Goal: Task Accomplishment & Management: Use online tool/utility

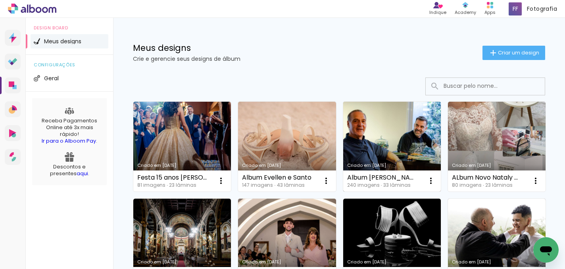
click at [392, 143] on link "Criado em [DATE]" at bounding box center [392, 147] width 98 height 90
click at [396, 154] on link "Criado em [DATE]" at bounding box center [392, 147] width 98 height 90
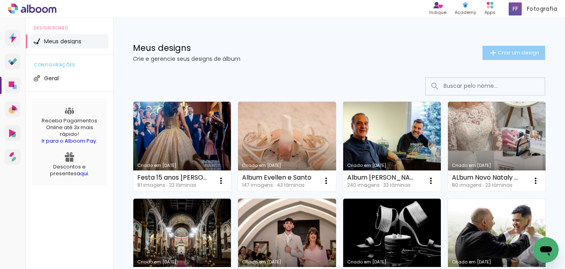
click at [504, 53] on span "Criar um design" at bounding box center [518, 52] width 41 height 5
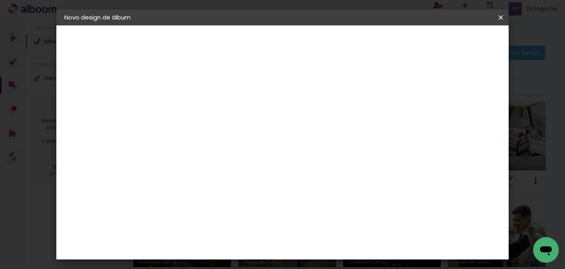
click at [194, 109] on input at bounding box center [194, 106] width 0 height 12
type input "Casamento Jefferson"
click at [0, 0] on slot "Avançar" at bounding box center [0, 0] width 0 height 0
click at [230, 149] on input at bounding box center [214, 151] width 80 height 10
type input "luiz"
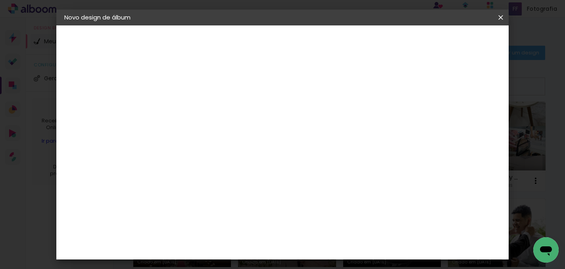
type paper-input "luiz"
click at [242, 179] on div "[PERSON_NAME]" at bounding box center [215, 179] width 53 height 6
click at [0, 0] on slot "Avançar" at bounding box center [0, 0] width 0 height 0
click at [235, 133] on iron-icon at bounding box center [230, 138] width 10 height 10
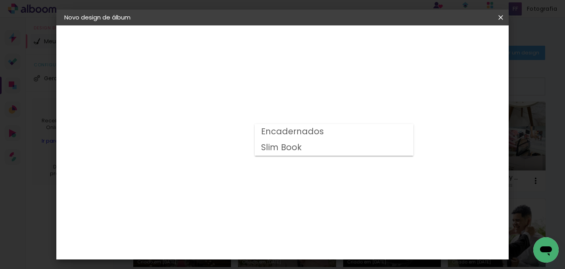
click at [377, 137] on paper-item "Encadernados" at bounding box center [334, 132] width 159 height 16
type input "Encadernados"
click at [248, 220] on span "25 x 60" at bounding box center [229, 228] width 37 height 16
click at [323, 46] on paper-button "Avançar" at bounding box center [304, 41] width 39 height 13
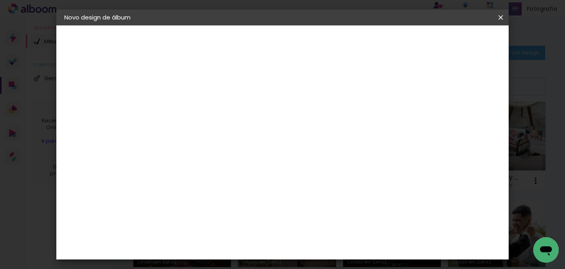
click at [350, 88] on div at bounding box center [345, 85] width 7 height 7
type paper-checkbox "on"
click at [394, 39] on span "Iniciar design" at bounding box center [376, 42] width 36 height 6
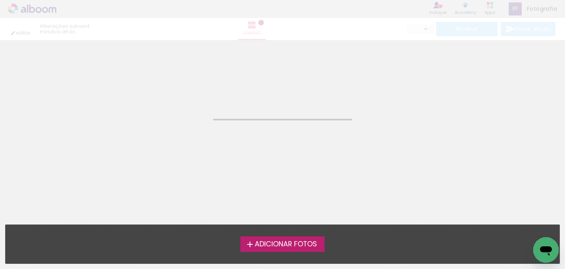
click at [302, 247] on span "Adicionar Fotos" at bounding box center [286, 243] width 62 height 7
click at [0, 0] on input "file" at bounding box center [0, 0] width 0 height 0
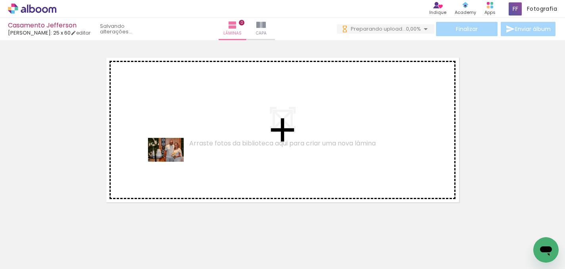
drag, startPoint x: 95, startPoint y: 239, endPoint x: 172, endPoint y: 162, distance: 109.4
click at [172, 162] on quentale-workspace at bounding box center [282, 134] width 565 height 269
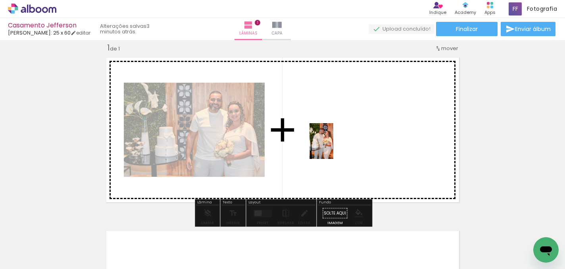
drag, startPoint x: 133, startPoint y: 243, endPoint x: 333, endPoint y: 147, distance: 222.6
click at [333, 147] on quentale-workspace at bounding box center [282, 134] width 565 height 269
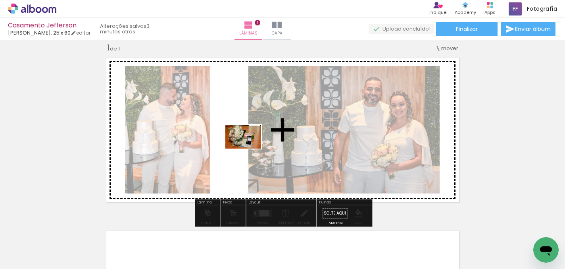
drag, startPoint x: 482, startPoint y: 242, endPoint x: 248, endPoint y: 148, distance: 252.2
click at [247, 148] on quentale-workspace at bounding box center [282, 134] width 565 height 269
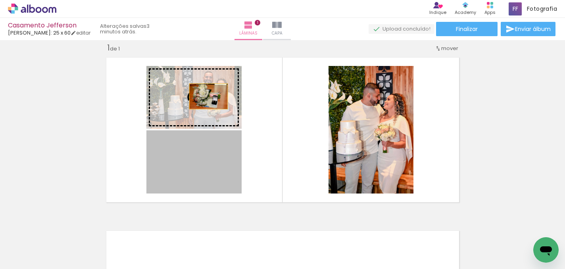
drag, startPoint x: 191, startPoint y: 170, endPoint x: 208, endPoint y: 96, distance: 75.9
click at [0, 0] on slot at bounding box center [0, 0] width 0 height 0
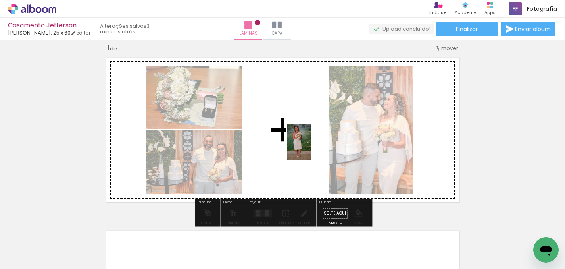
drag, startPoint x: 210, startPoint y: 248, endPoint x: 311, endPoint y: 148, distance: 142.6
click at [311, 148] on quentale-workspace at bounding box center [282, 134] width 565 height 269
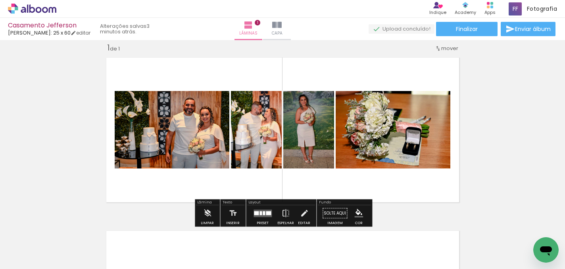
click at [267, 214] on div at bounding box center [268, 213] width 5 height 4
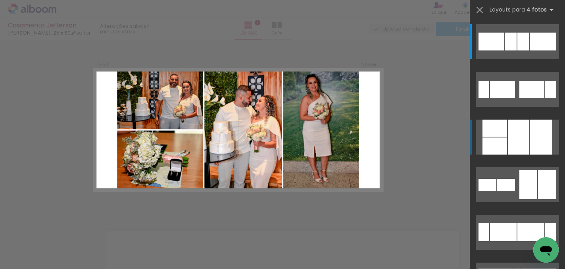
click at [518, 125] on div at bounding box center [518, 136] width 21 height 35
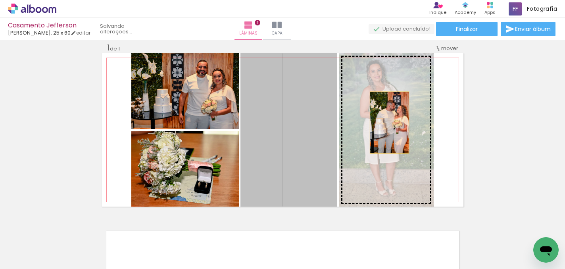
drag, startPoint x: 313, startPoint y: 136, endPoint x: 389, endPoint y: 122, distance: 77.5
click at [0, 0] on slot at bounding box center [0, 0] width 0 height 0
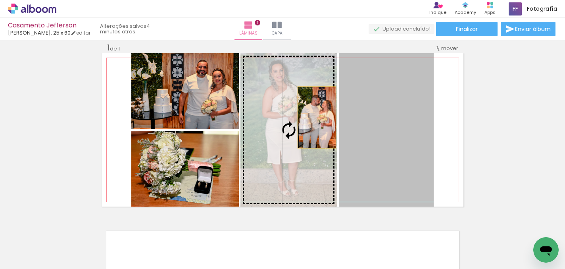
drag, startPoint x: 389, startPoint y: 122, endPoint x: 316, endPoint y: 116, distance: 73.6
click at [0, 0] on slot at bounding box center [0, 0] width 0 height 0
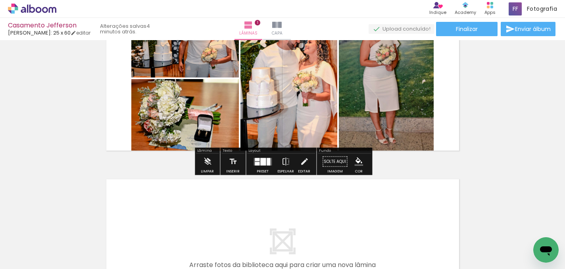
scroll to position [63, 0]
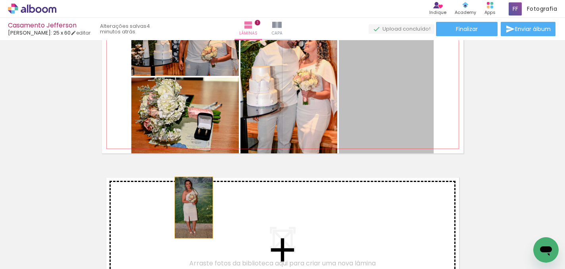
drag, startPoint x: 388, startPoint y: 95, endPoint x: 194, endPoint y: 207, distance: 224.6
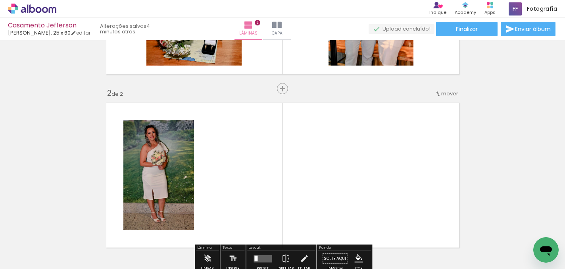
scroll to position [121, 0]
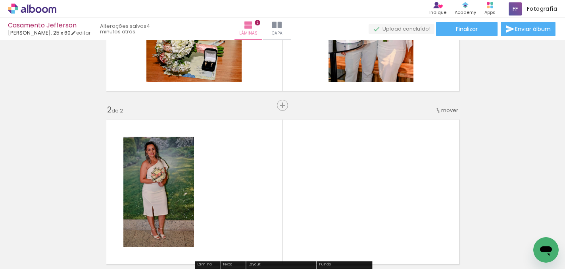
click at [445, 111] on span "mover" at bounding box center [449, 110] width 17 height 8
click at [435, 110] on paper-item "antes da 1" at bounding box center [429, 108] width 60 height 13
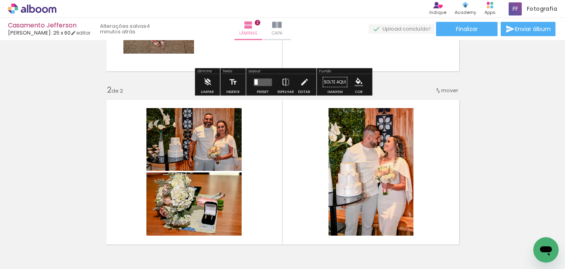
scroll to position [142, 0]
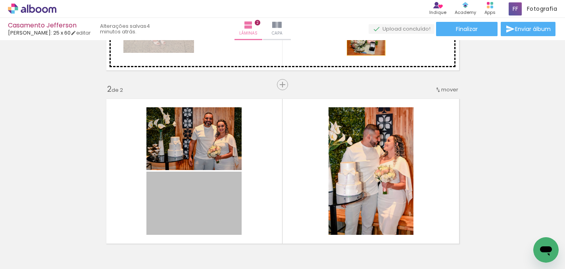
drag, startPoint x: 211, startPoint y: 203, endPoint x: 366, endPoint y: 42, distance: 223.1
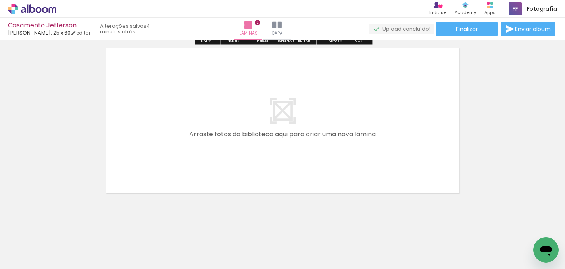
scroll to position [366, 0]
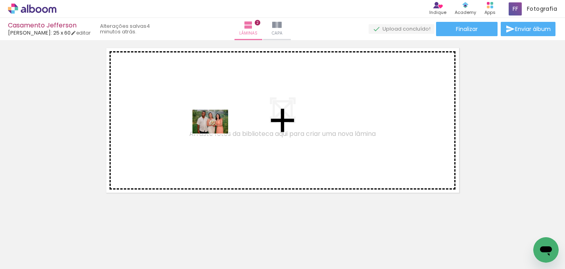
drag, startPoint x: 171, startPoint y: 244, endPoint x: 216, endPoint y: 133, distance: 119.8
click at [216, 133] on quentale-workspace at bounding box center [282, 134] width 565 height 269
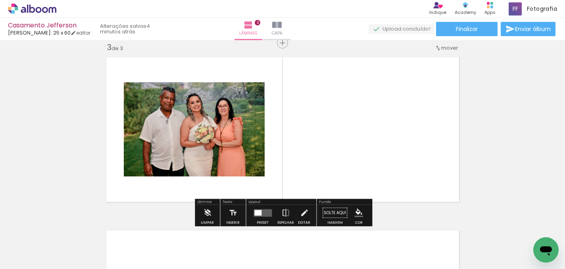
scroll to position [356, 0]
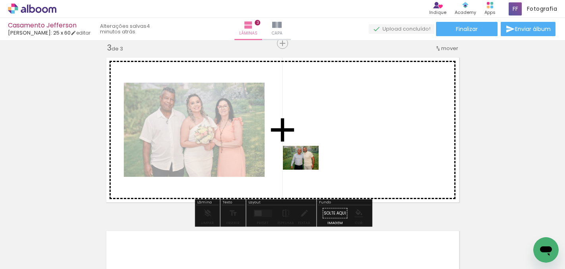
drag, startPoint x: 343, startPoint y: 242, endPoint x: 307, endPoint y: 170, distance: 80.6
click at [307, 170] on quentale-workspace at bounding box center [282, 134] width 565 height 269
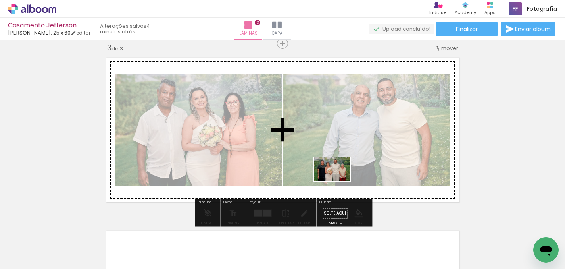
drag, startPoint x: 399, startPoint y: 244, endPoint x: 337, endPoint y: 180, distance: 89.3
click at [337, 180] on quentale-workspace at bounding box center [282, 134] width 565 height 269
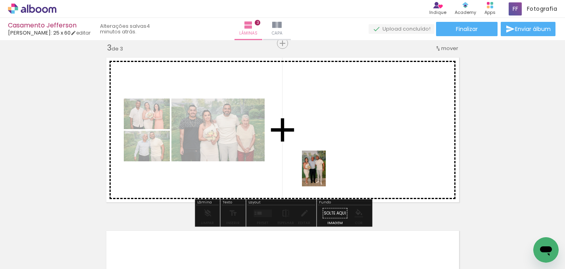
drag, startPoint x: 301, startPoint y: 237, endPoint x: 326, endPoint y: 174, distance: 67.1
click at [326, 174] on quentale-workspace at bounding box center [282, 134] width 565 height 269
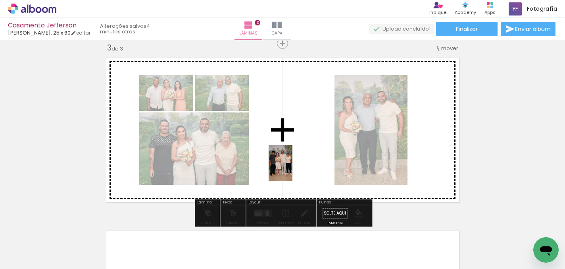
drag, startPoint x: 260, startPoint y: 240, endPoint x: 299, endPoint y: 153, distance: 95.6
click at [299, 153] on quentale-workspace at bounding box center [282, 134] width 565 height 269
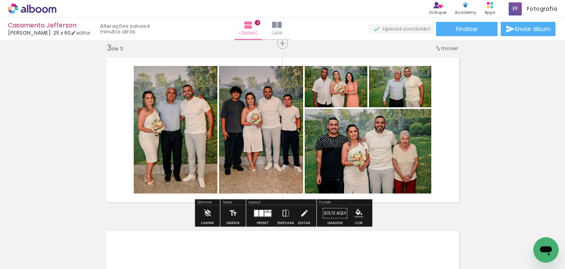
click at [260, 212] on div at bounding box center [261, 213] width 4 height 6
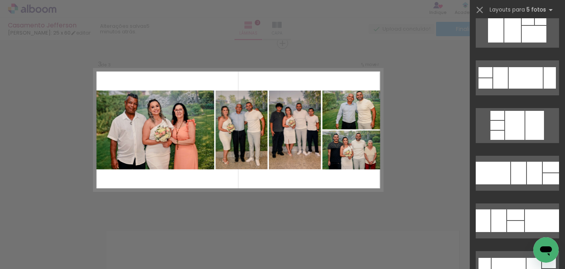
scroll to position [1822, 0]
click at [527, 168] on div at bounding box center [534, 172] width 15 height 23
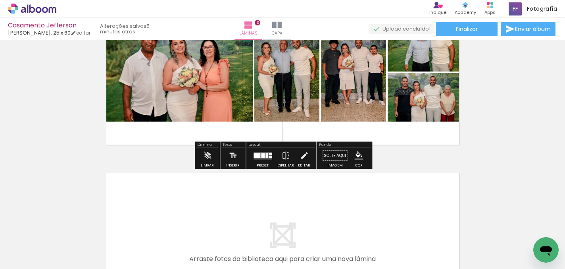
scroll to position [412, 0]
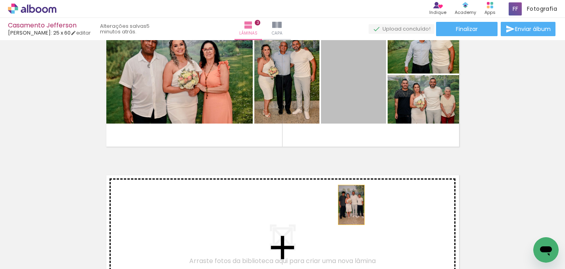
drag, startPoint x: 365, startPoint y: 104, endPoint x: 351, endPoint y: 204, distance: 101.7
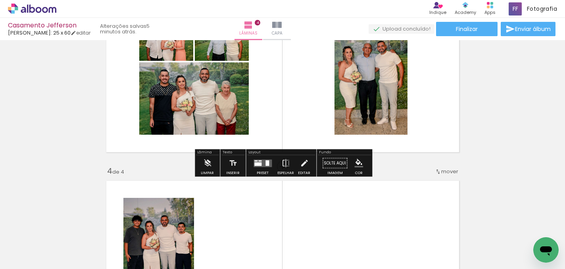
scroll to position [419, 0]
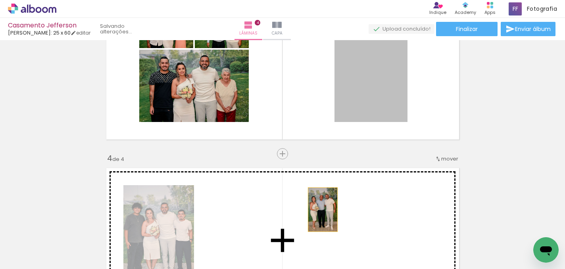
drag, startPoint x: 375, startPoint y: 83, endPoint x: 323, endPoint y: 208, distance: 135.5
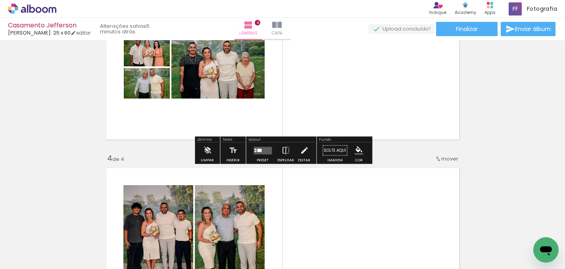
click at [260, 148] on quentale-layouter at bounding box center [263, 150] width 18 height 8
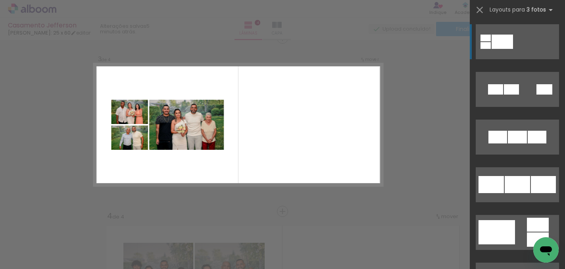
scroll to position [356, 0]
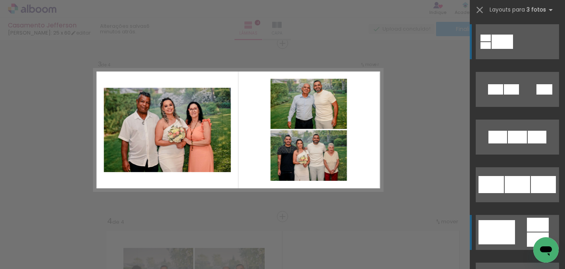
click at [494, 229] on div at bounding box center [497, 232] width 37 height 24
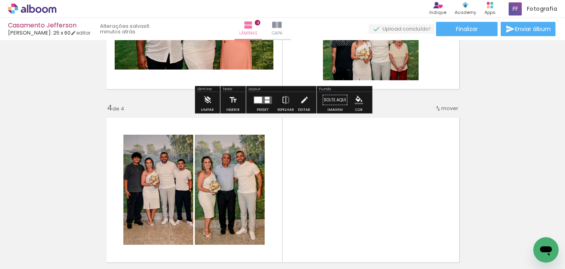
scroll to position [487, 0]
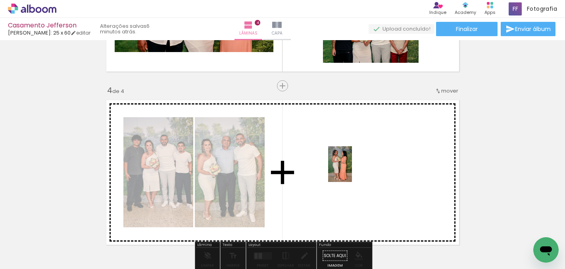
drag, startPoint x: 437, startPoint y: 236, endPoint x: 352, endPoint y: 170, distance: 107.2
click at [352, 170] on quentale-workspace at bounding box center [282, 134] width 565 height 269
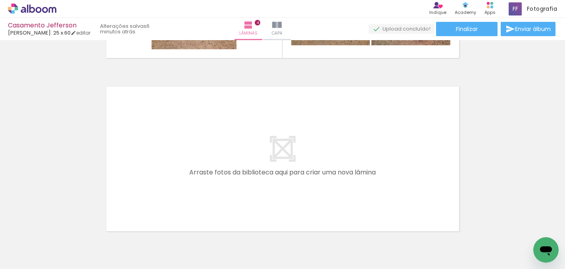
scroll to position [0, 186]
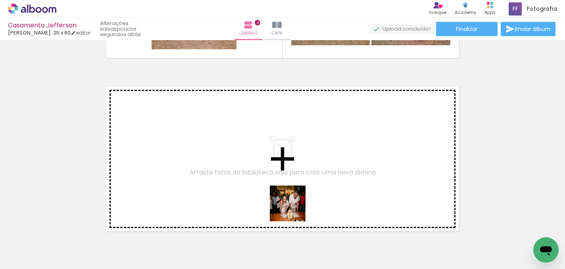
drag, startPoint x: 348, startPoint y: 248, endPoint x: 270, endPoint y: 194, distance: 95.0
click at [270, 194] on quentale-workspace at bounding box center [282, 134] width 565 height 269
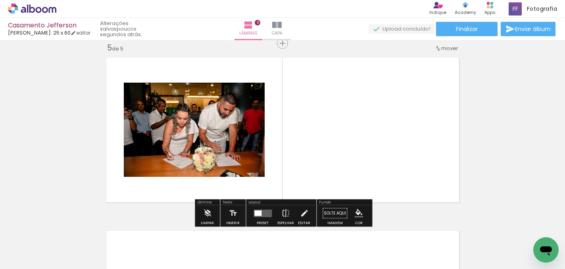
scroll to position [702, 0]
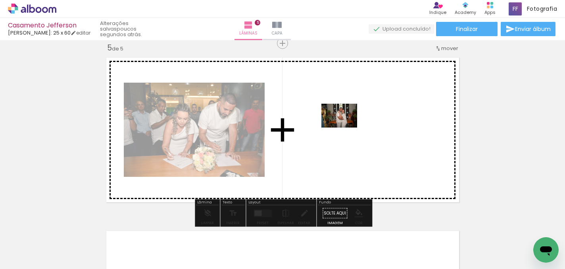
drag, startPoint x: 387, startPoint y: 241, endPoint x: 345, endPoint y: 125, distance: 123.0
click at [345, 125] on quentale-workspace at bounding box center [282, 134] width 565 height 269
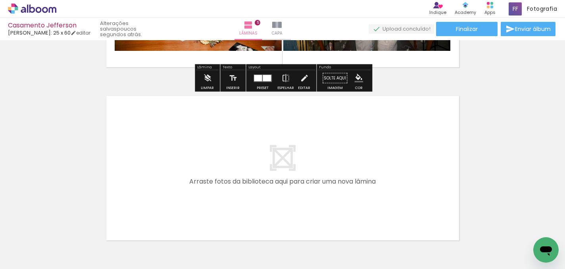
scroll to position [837, 0]
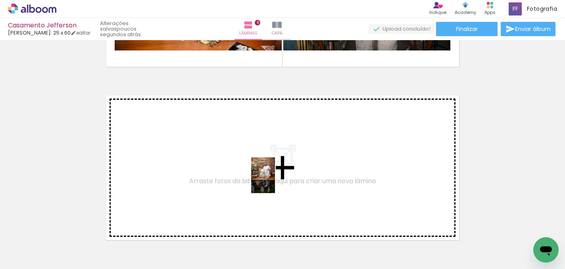
drag, startPoint x: 432, startPoint y: 229, endPoint x: 270, endPoint y: 180, distance: 169.0
click at [270, 180] on quentale-workspace at bounding box center [282, 134] width 565 height 269
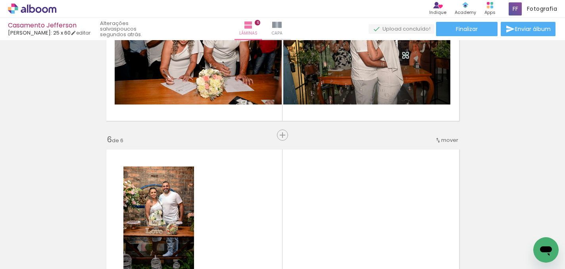
scroll to position [777, 0]
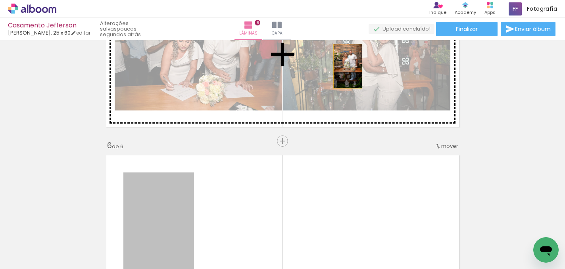
drag, startPoint x: 181, startPoint y: 197, endPoint x: 347, endPoint y: 66, distance: 211.7
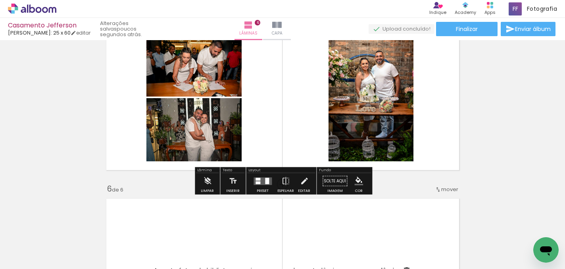
scroll to position [706, 0]
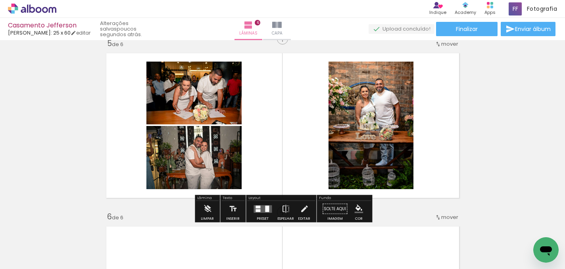
click at [265, 211] on div at bounding box center [267, 208] width 4 height 6
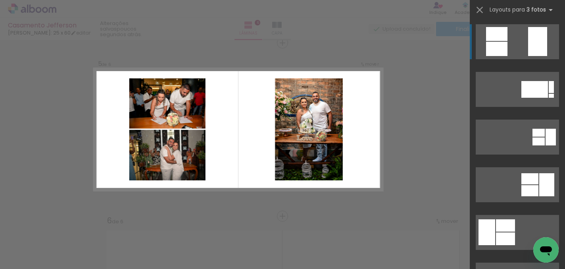
scroll to position [702, 0]
click at [535, 39] on div at bounding box center [537, 41] width 19 height 29
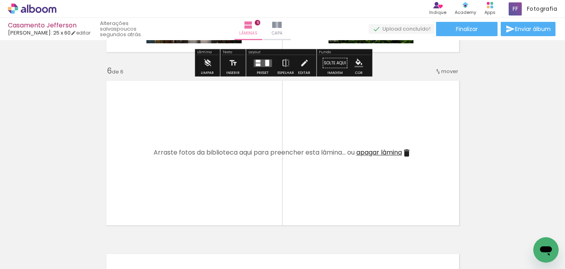
scroll to position [852, 0]
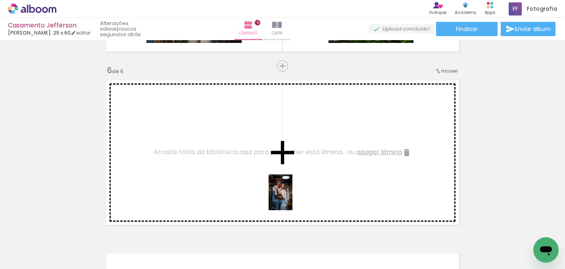
drag, startPoint x: 476, startPoint y: 251, endPoint x: 288, endPoint y: 195, distance: 195.9
click at [288, 195] on quentale-workspace at bounding box center [282, 134] width 565 height 269
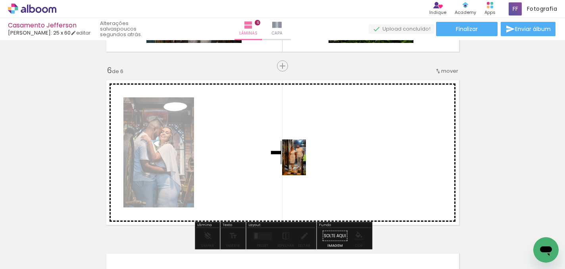
drag, startPoint x: 522, startPoint y: 244, endPoint x: 306, endPoint y: 164, distance: 230.6
click at [306, 163] on quentale-workspace at bounding box center [282, 134] width 565 height 269
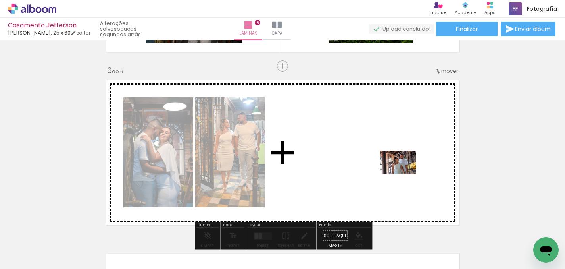
drag, startPoint x: 560, startPoint y: 238, endPoint x: 385, endPoint y: 173, distance: 186.8
click at [385, 173] on quentale-workspace at bounding box center [282, 134] width 565 height 269
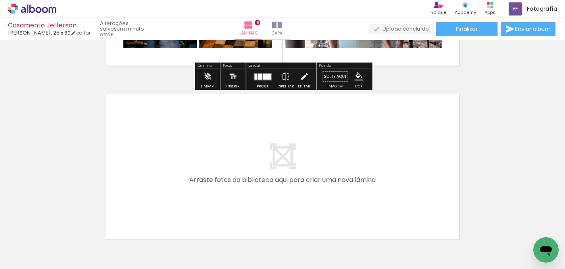
scroll to position [0, 455]
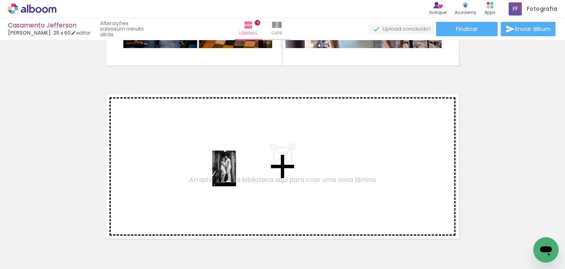
click at [236, 174] on quentale-workspace at bounding box center [282, 134] width 565 height 269
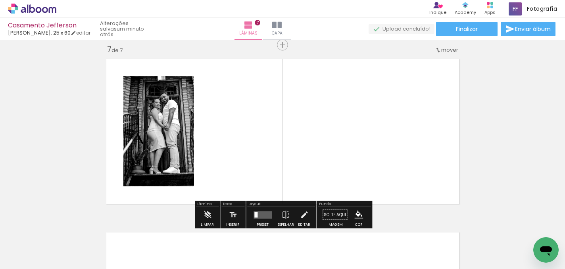
scroll to position [1048, 0]
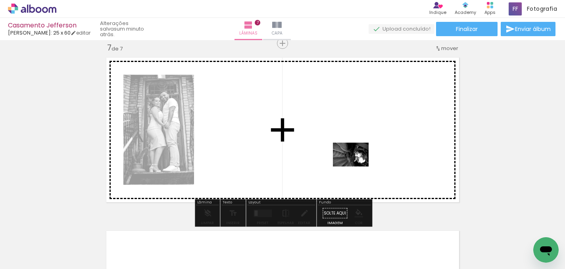
click at [357, 167] on quentale-workspace at bounding box center [282, 134] width 565 height 269
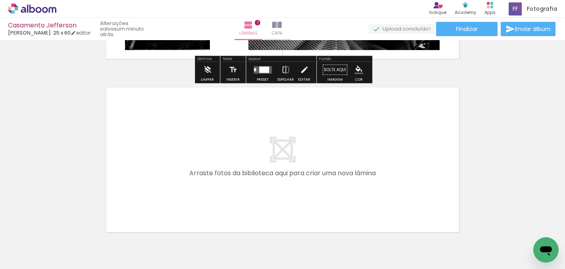
scroll to position [1198, 0]
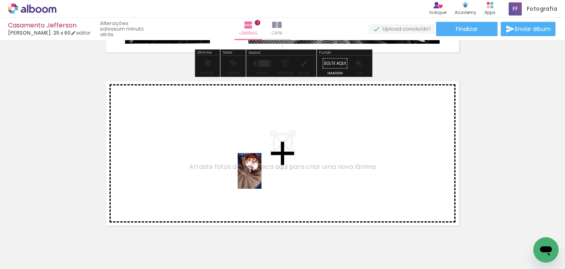
drag, startPoint x: 387, startPoint y: 237, endPoint x: 262, endPoint y: 177, distance: 138.6
click at [262, 177] on quentale-workspace at bounding box center [282, 134] width 565 height 269
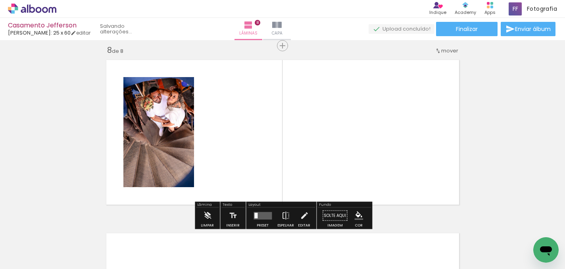
scroll to position [1221, 0]
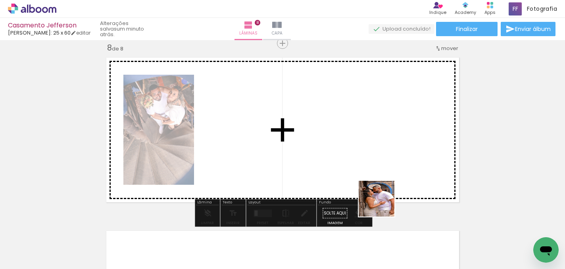
drag, startPoint x: 428, startPoint y: 243, endPoint x: 333, endPoint y: 175, distance: 116.3
click at [333, 175] on quentale-workspace at bounding box center [282, 134] width 565 height 269
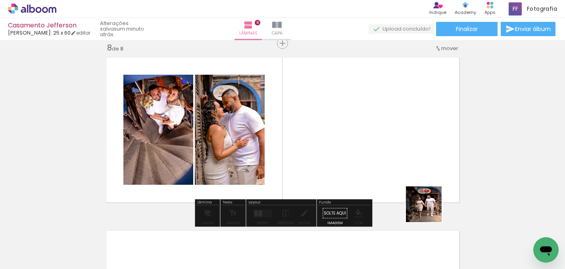
drag, startPoint x: 469, startPoint y: 243, endPoint x: 344, endPoint y: 170, distance: 144.8
click at [344, 170] on quentale-workspace at bounding box center [282, 134] width 565 height 269
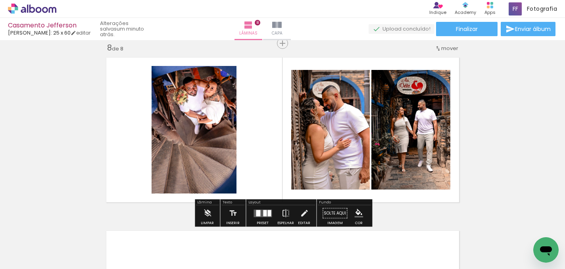
scroll to position [0, 546]
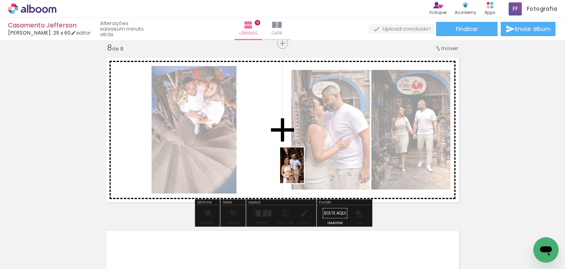
drag, startPoint x: 479, startPoint y: 252, endPoint x: 304, endPoint y: 171, distance: 192.7
click at [304, 171] on quentale-workspace at bounding box center [282, 134] width 565 height 269
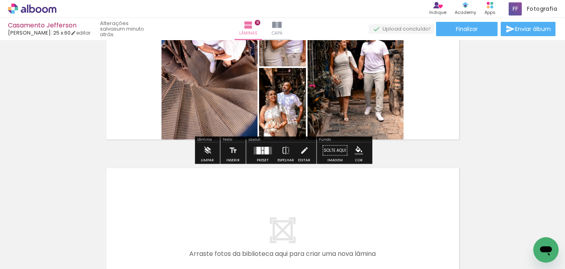
scroll to position [1284, 0]
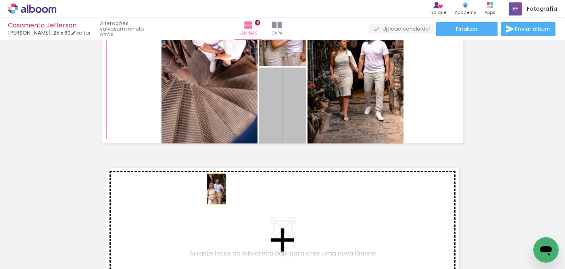
drag, startPoint x: 292, startPoint y: 114, endPoint x: 216, endPoint y: 189, distance: 106.6
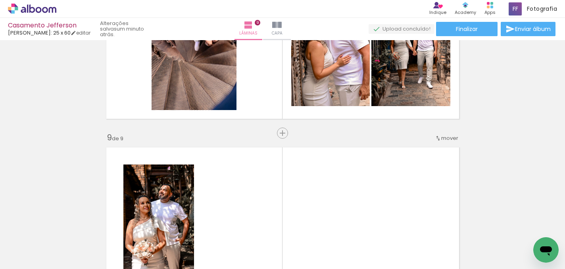
scroll to position [0, 742]
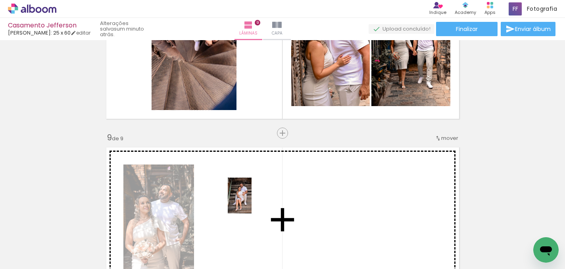
drag, startPoint x: 314, startPoint y: 243, endPoint x: 252, endPoint y: 201, distance: 74.9
click at [252, 201] on quentale-workspace at bounding box center [282, 134] width 565 height 269
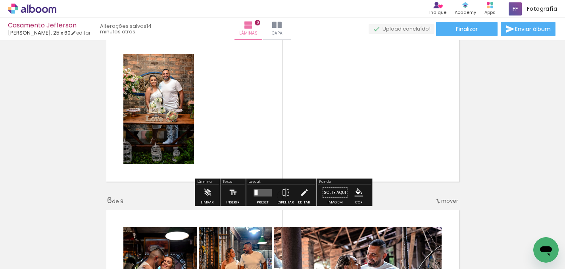
scroll to position [721, 0]
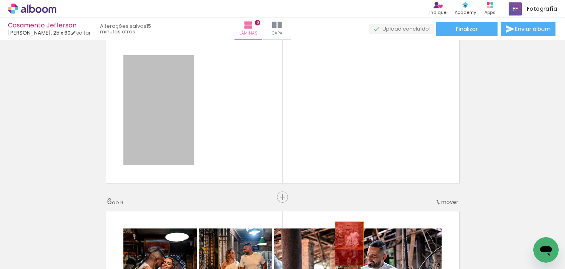
drag, startPoint x: 182, startPoint y: 91, endPoint x: 349, endPoint y: 243, distance: 226.2
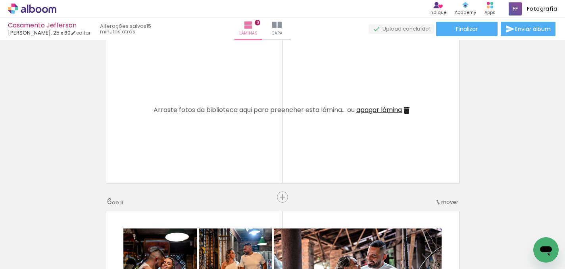
click at [409, 110] on iron-icon at bounding box center [407, 111] width 10 height 10
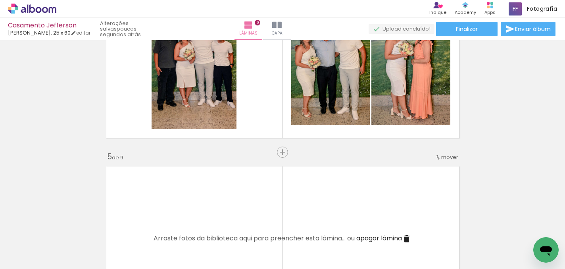
scroll to position [0, 1280]
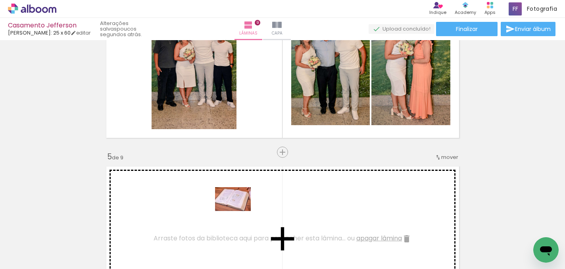
drag, startPoint x: 394, startPoint y: 241, endPoint x: 239, endPoint y: 211, distance: 157.7
click at [239, 211] on quentale-workspace at bounding box center [282, 134] width 565 height 269
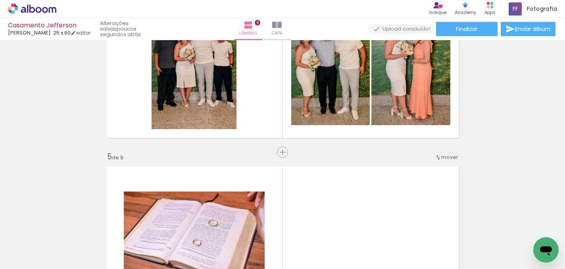
scroll to position [0, 424]
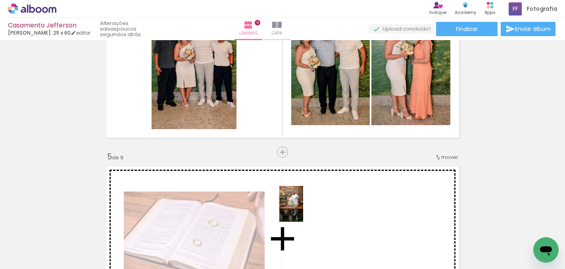
drag, startPoint x: 194, startPoint y: 242, endPoint x: 304, endPoint y: 210, distance: 114.8
click at [304, 210] on quentale-workspace at bounding box center [282, 134] width 565 height 269
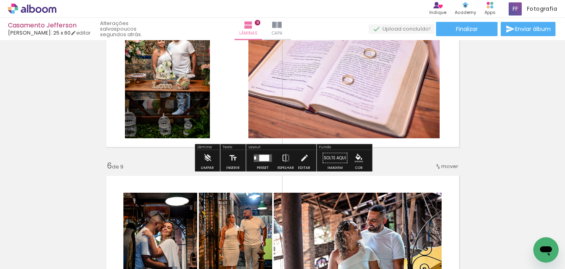
scroll to position [758, 0]
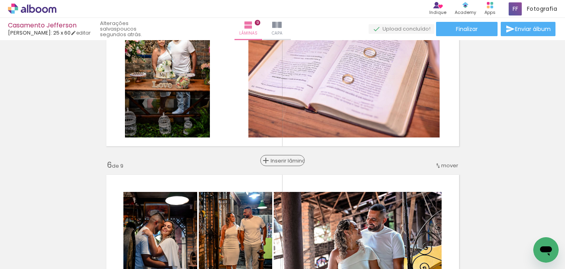
click at [280, 158] on span "Inserir lâmina" at bounding box center [286, 160] width 31 height 5
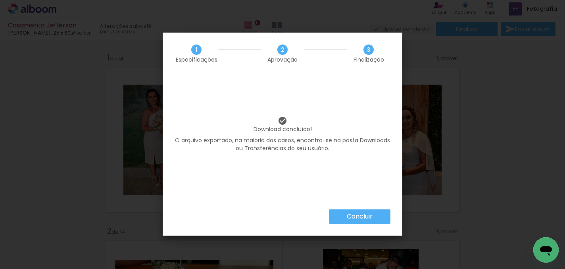
scroll to position [0, 551]
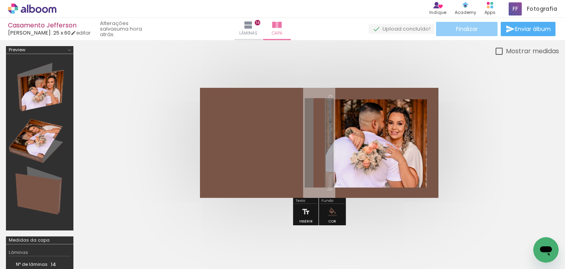
scroll to position [0, 551]
click at [470, 29] on span "Finalizar" at bounding box center [467, 29] width 22 height 6
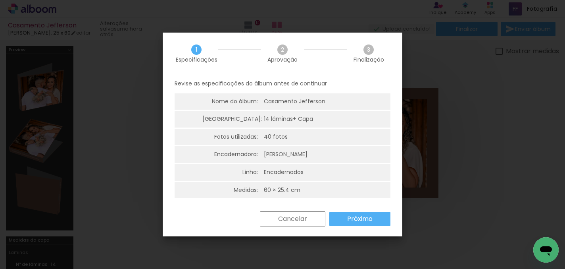
click at [0, 0] on slot "Próximo" at bounding box center [0, 0] width 0 height 0
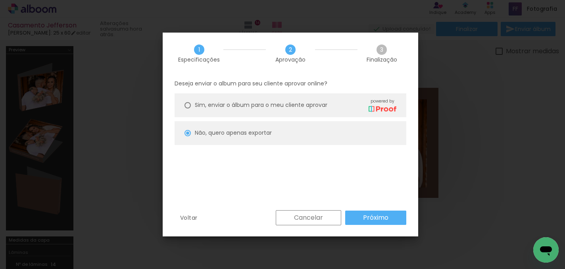
click at [376, 212] on paper-button "Próximo" at bounding box center [375, 217] width 61 height 14
type input "Alta, 300 DPI"
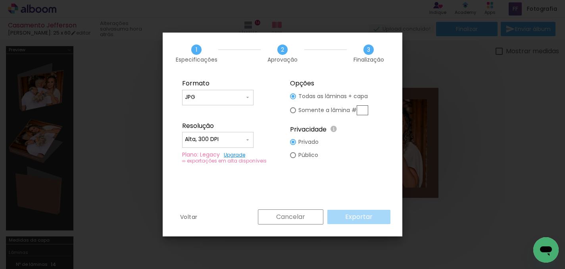
click at [371, 216] on div "Cancelar Exportar" at bounding box center [322, 216] width 137 height 15
type input "JPG"
click at [312, 217] on paper-button "Cancelar" at bounding box center [290, 216] width 65 height 15
